Goal: Use online tool/utility

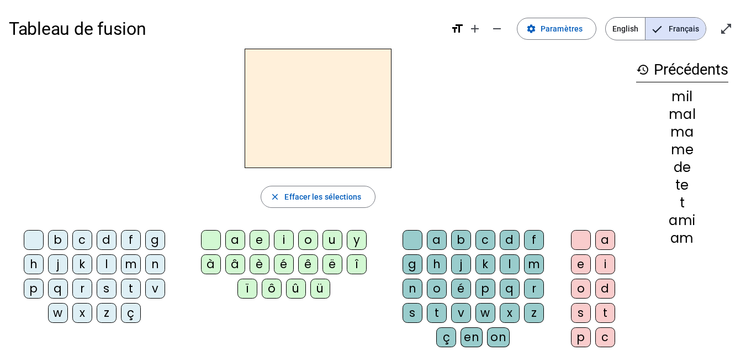
click at [724, 33] on mat-icon "open_in_full" at bounding box center [726, 28] width 13 height 13
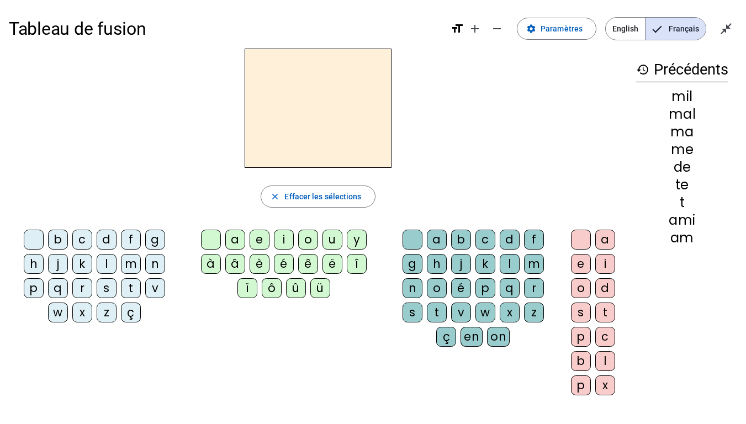
click at [112, 254] on letter-bubble "d" at bounding box center [109, 242] width 24 height 24
click at [108, 257] on div "l" at bounding box center [107, 264] width 20 height 20
click at [239, 236] on div "a" at bounding box center [235, 240] width 20 height 20
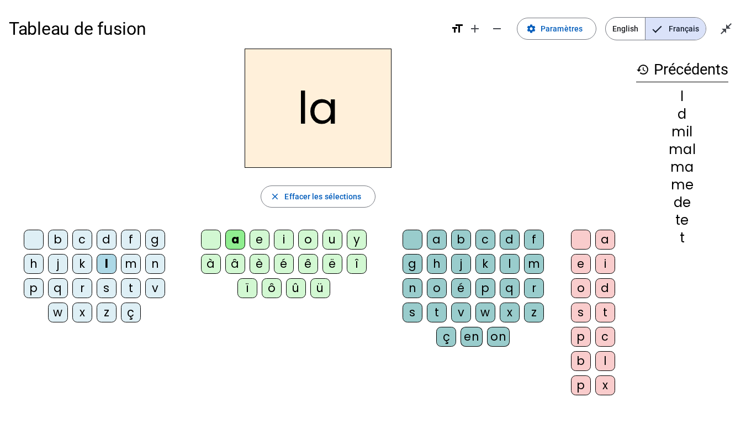
click at [135, 282] on div "t" at bounding box center [131, 288] width 20 height 20
click at [533, 286] on div "r" at bounding box center [534, 288] width 20 height 20
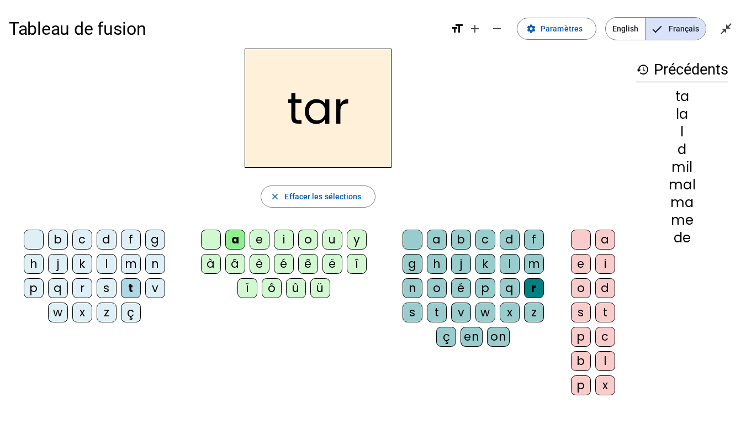
click at [89, 238] on div "c" at bounding box center [82, 240] width 20 height 20
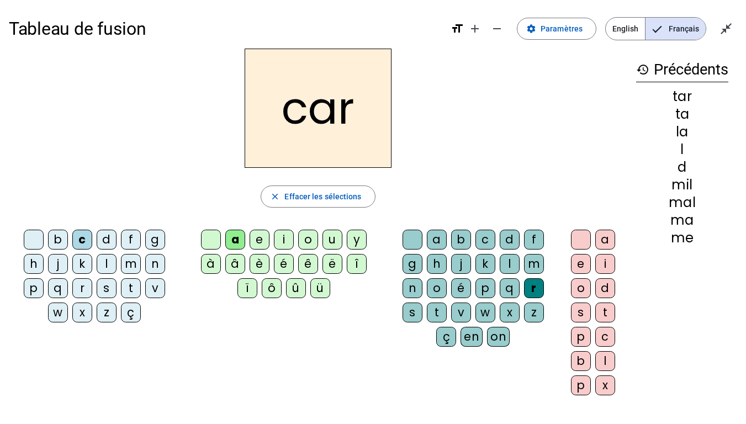
click at [62, 238] on div "b" at bounding box center [58, 240] width 20 height 20
click at [38, 284] on div "p" at bounding box center [34, 288] width 20 height 20
click at [337, 235] on div "u" at bounding box center [333, 240] width 20 height 20
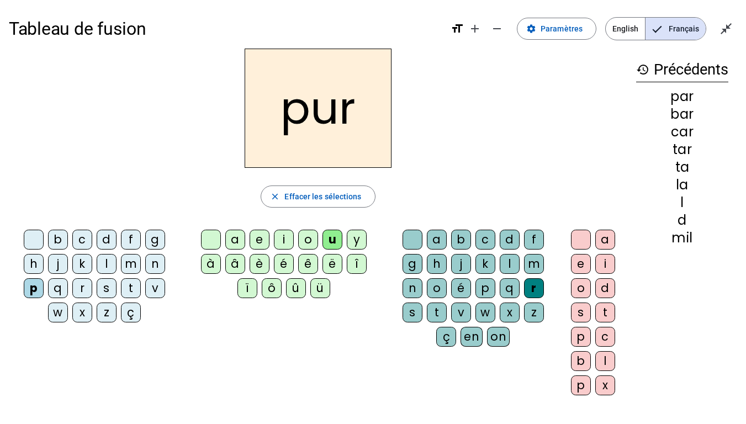
click at [105, 237] on div "d" at bounding box center [107, 240] width 20 height 20
click at [108, 290] on div "s" at bounding box center [107, 288] width 20 height 20
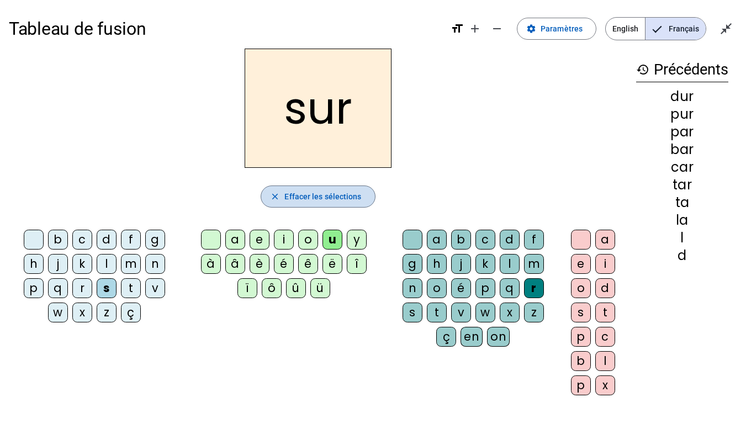
click at [339, 189] on span "button" at bounding box center [317, 196] width 113 height 27
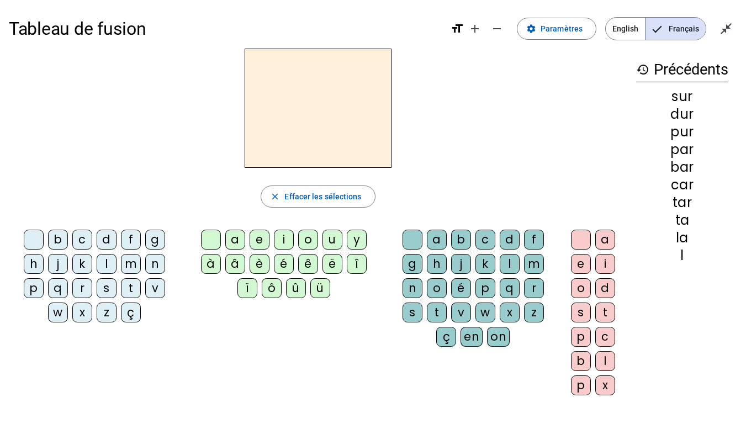
click at [108, 286] on div "s" at bounding box center [107, 288] width 20 height 20
click at [334, 236] on div "u" at bounding box center [333, 240] width 20 height 20
click at [239, 239] on div "a" at bounding box center [235, 240] width 20 height 20
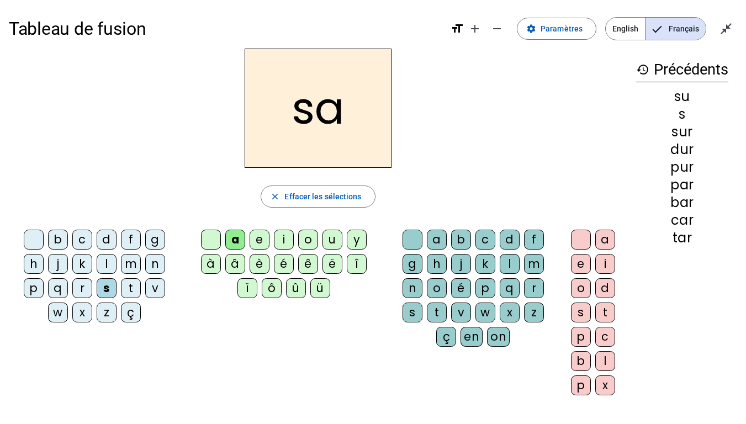
click at [283, 242] on div "i" at bounding box center [284, 240] width 20 height 20
click at [513, 260] on div "l" at bounding box center [510, 264] width 20 height 20
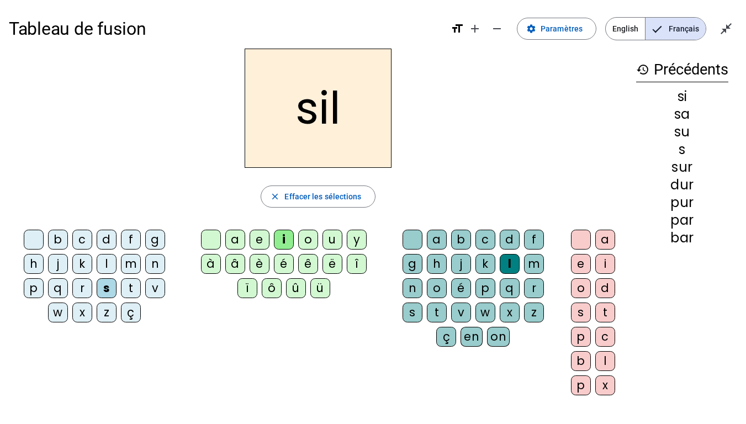
click at [133, 258] on div "m" at bounding box center [131, 264] width 20 height 20
click at [90, 240] on div "c" at bounding box center [82, 240] width 20 height 20
click at [107, 282] on div "s" at bounding box center [107, 288] width 20 height 20
click at [345, 194] on span "Effacer les sélections" at bounding box center [322, 196] width 77 height 13
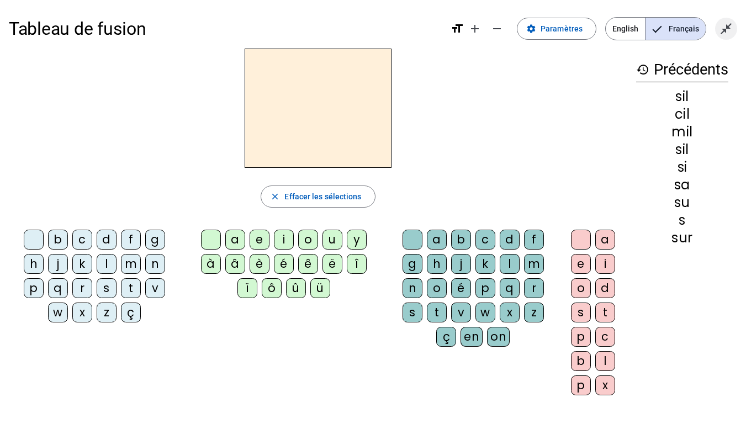
click at [719, 31] on span "Quitter le plein écran" at bounding box center [726, 28] width 27 height 27
